Goal: Task Accomplishment & Management: Complete application form

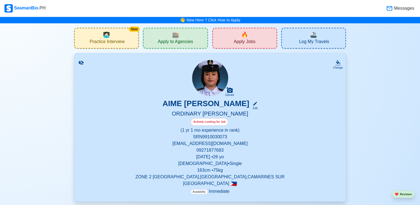
click at [233, 35] on div "🔥 Apply Jobs" at bounding box center [244, 38] width 65 height 21
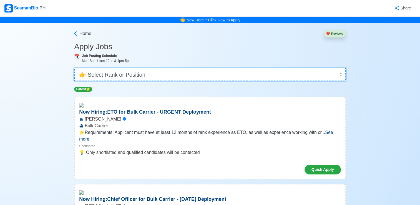
click at [214, 76] on select "👉 Select Rank or Position Master Chief Officer 2nd Officer 3rd Officer Junior O…" at bounding box center [210, 74] width 272 height 13
select select "Ordinary [PERSON_NAME]"
click at [75, 68] on select "👉 Select Rank or Position Master Chief Officer 2nd Officer 3rd Officer Junior O…" at bounding box center [210, 74] width 272 height 13
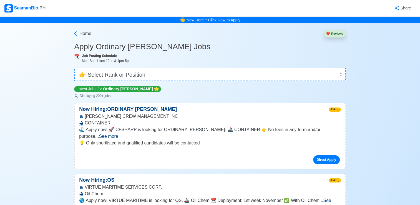
click at [118, 134] on span "See more" at bounding box center [108, 136] width 19 height 5
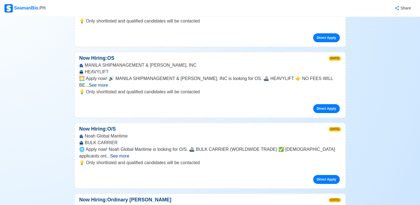
scroll to position [1912, 0]
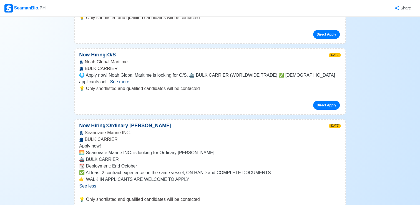
scroll to position [1997, 0]
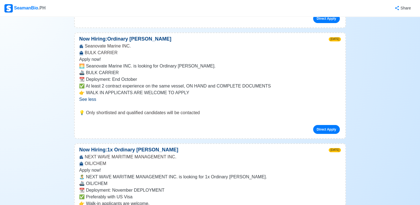
drag, startPoint x: 280, startPoint y: 105, endPoint x: 319, endPoint y: 122, distance: 41.7
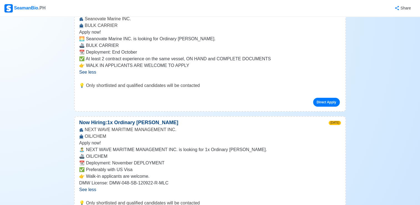
scroll to position [2100, 0]
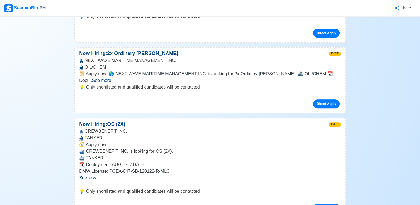
scroll to position [2286, 0]
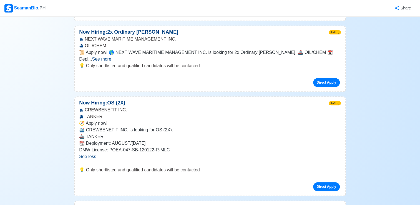
scroll to position [2308, 0]
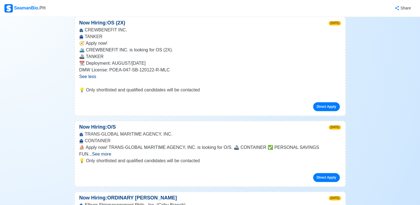
scroll to position [2387, 0]
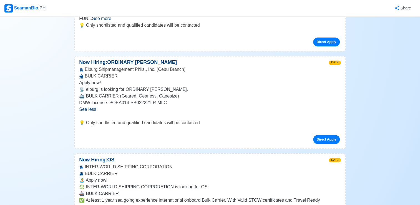
scroll to position [2531, 0]
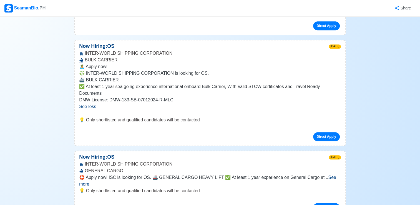
scroll to position [2679, 0]
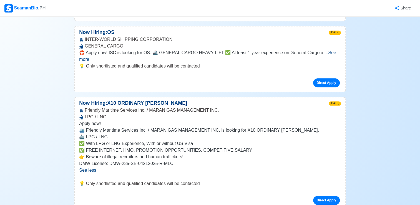
scroll to position [2761, 0]
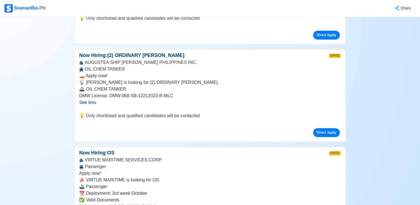
scroll to position [2930, 0]
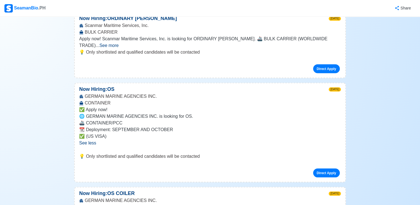
scroll to position [3203, 0]
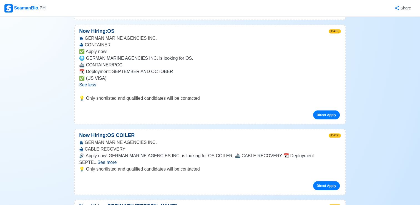
scroll to position [3242, 0]
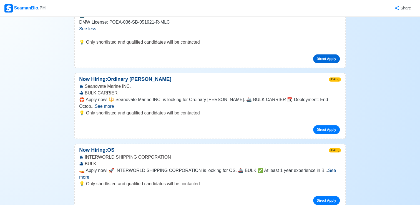
scroll to position [3595, 0]
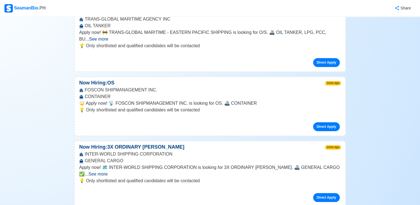
scroll to position [4687, 0]
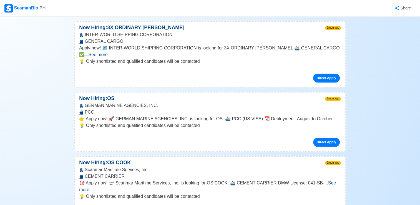
scroll to position [4804, 0]
